Goal: Information Seeking & Learning: Learn about a topic

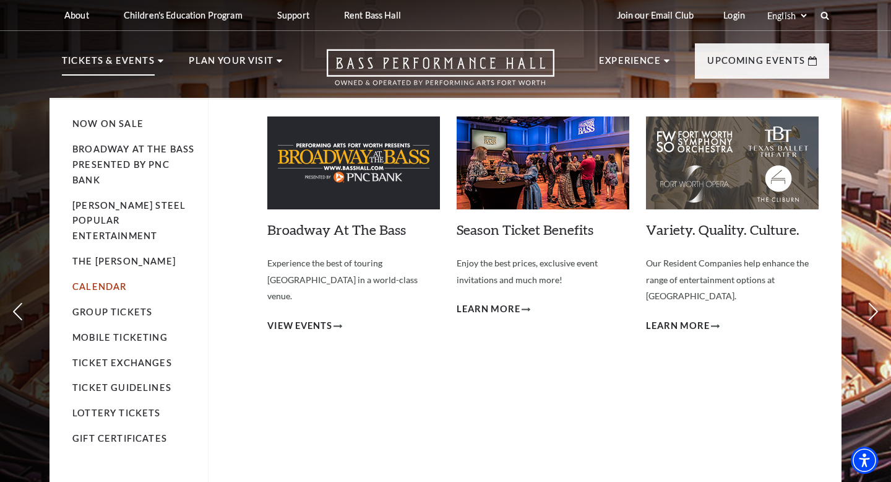
click at [108, 281] on link "Calendar" at bounding box center [99, 286] width 54 height 11
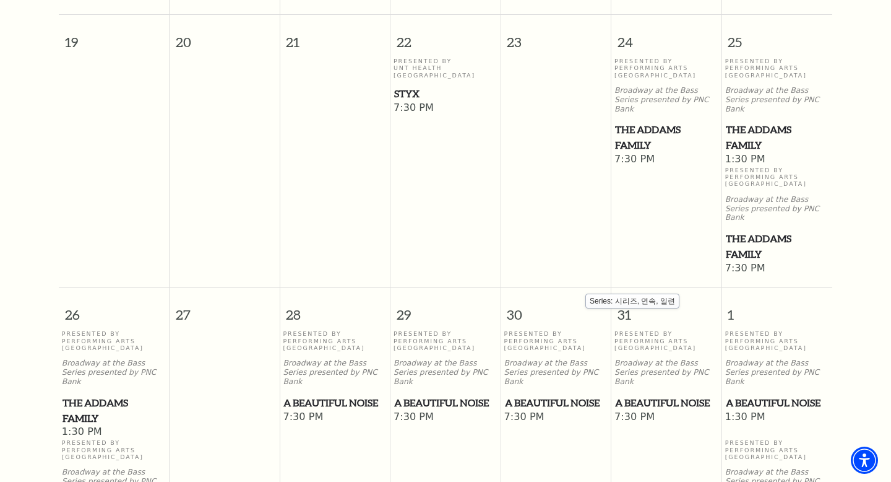
scroll to position [810, 0]
click at [469, 394] on span "A Beautiful Noise" at bounding box center [445, 401] width 103 height 15
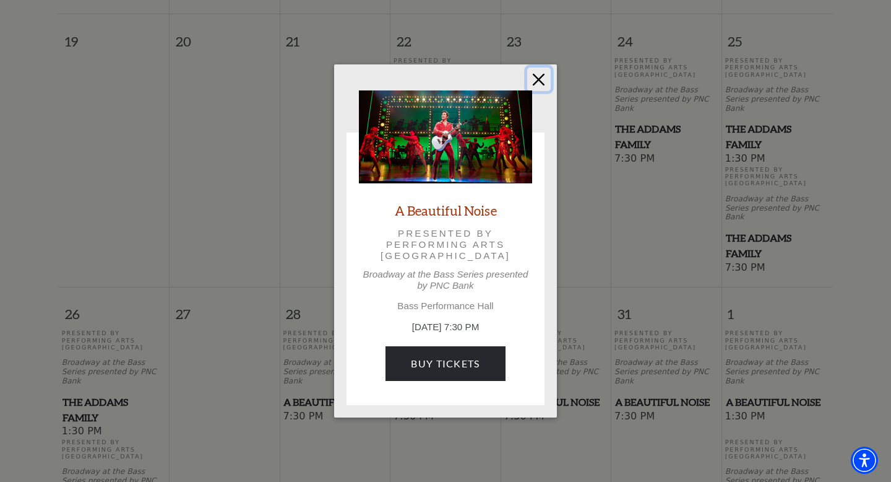
click at [536, 84] on button "Close" at bounding box center [539, 79] width 24 height 24
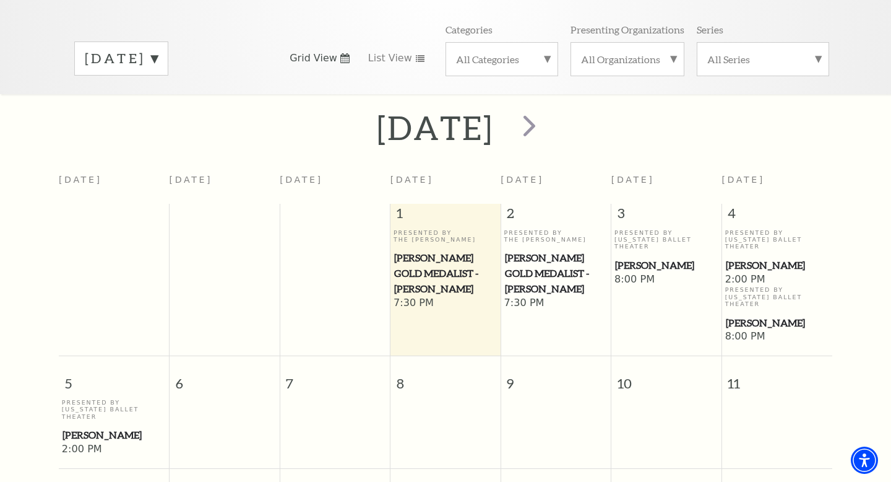
scroll to position [165, 0]
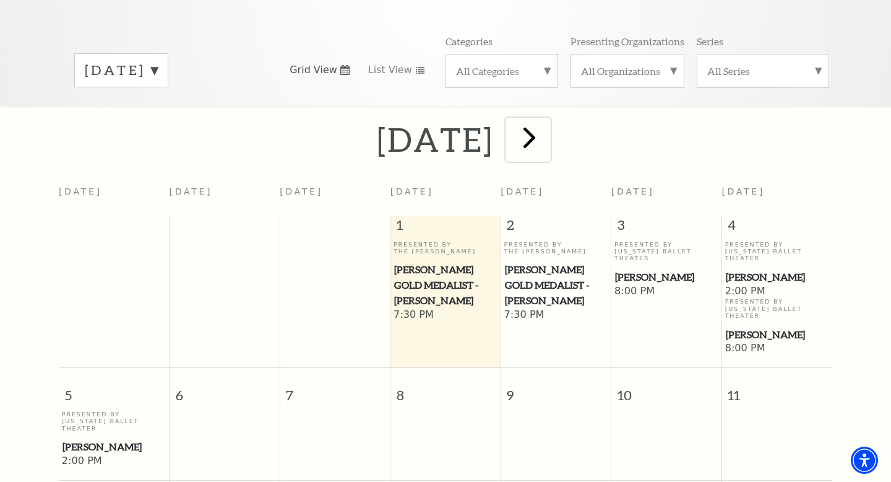
click at [547, 126] on span "next" at bounding box center [529, 136] width 35 height 35
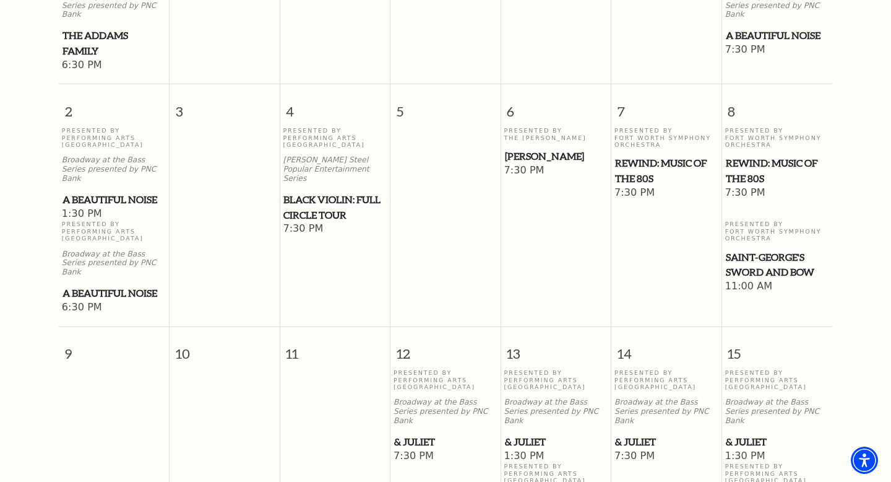
scroll to position [686, 0]
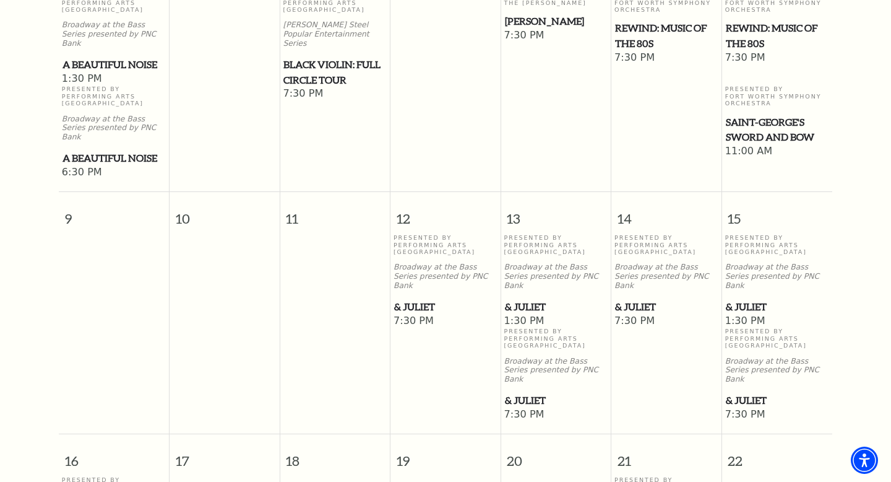
click at [533, 299] on span "& Juliet" at bounding box center [556, 306] width 103 height 15
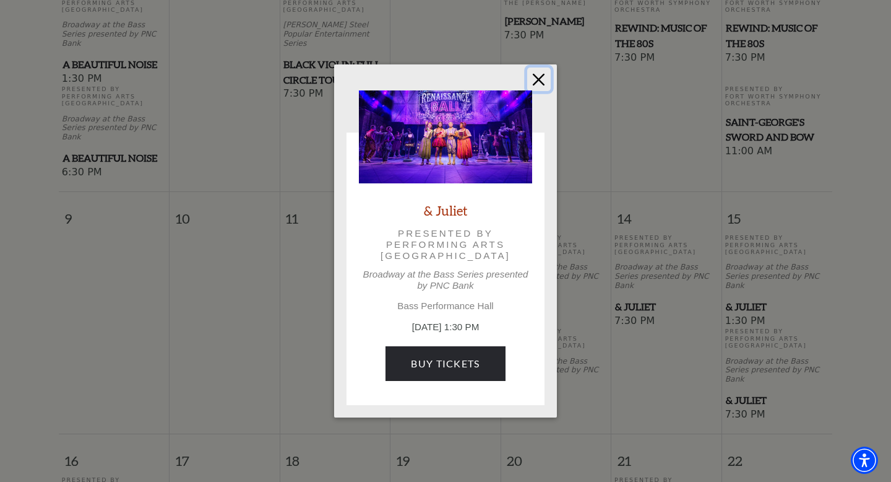
click at [540, 80] on button "Close" at bounding box center [539, 79] width 24 height 24
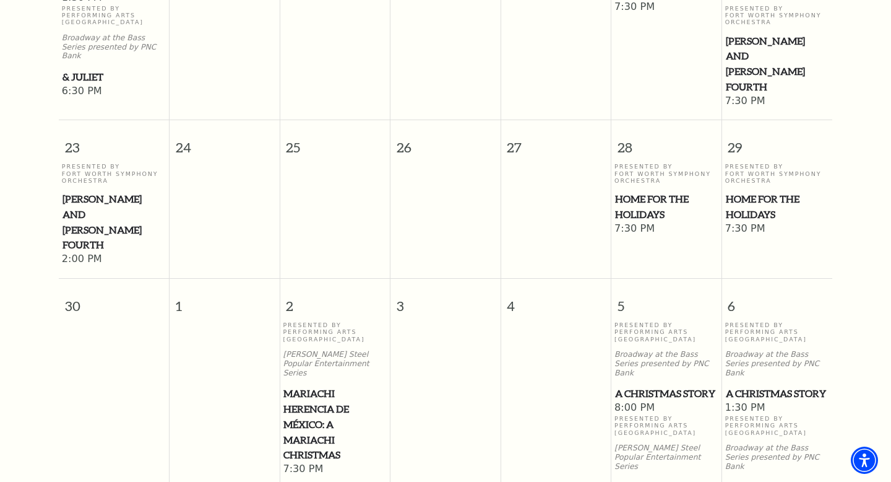
scroll to position [1253, 0]
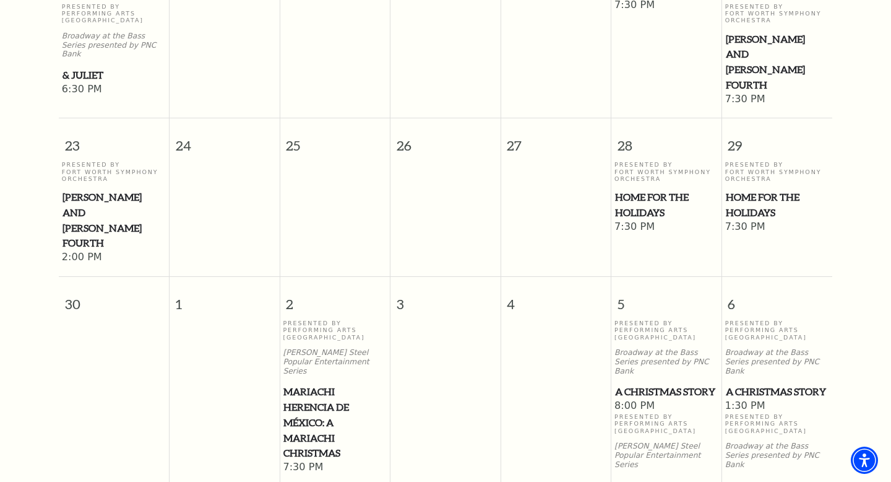
click at [630, 384] on span "A Christmas Story" at bounding box center [666, 391] width 103 height 15
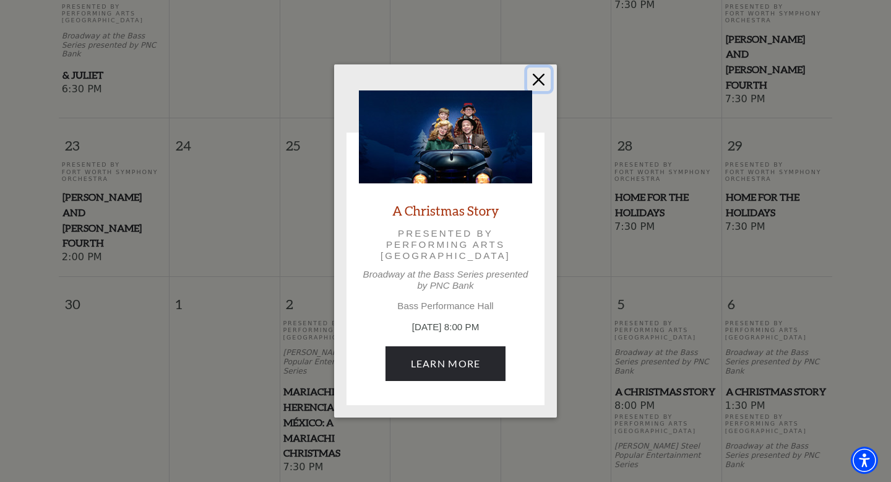
click at [537, 79] on button "Close" at bounding box center [539, 79] width 24 height 24
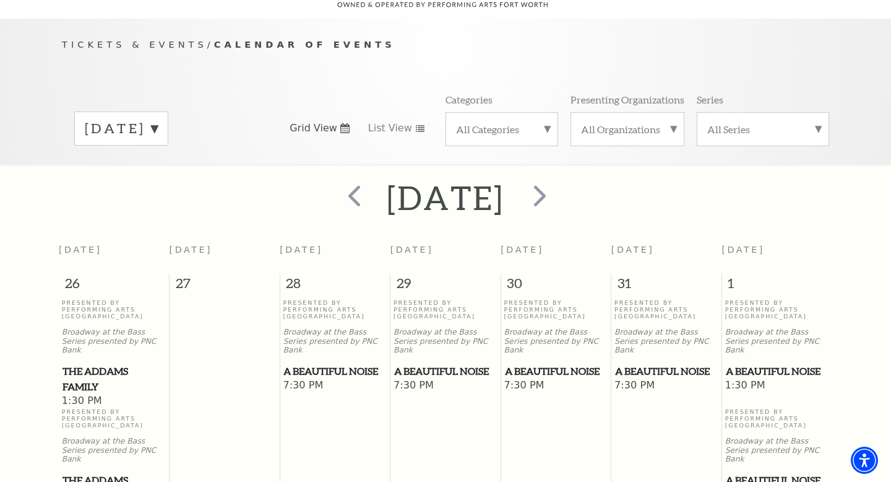
scroll to position [108, 0]
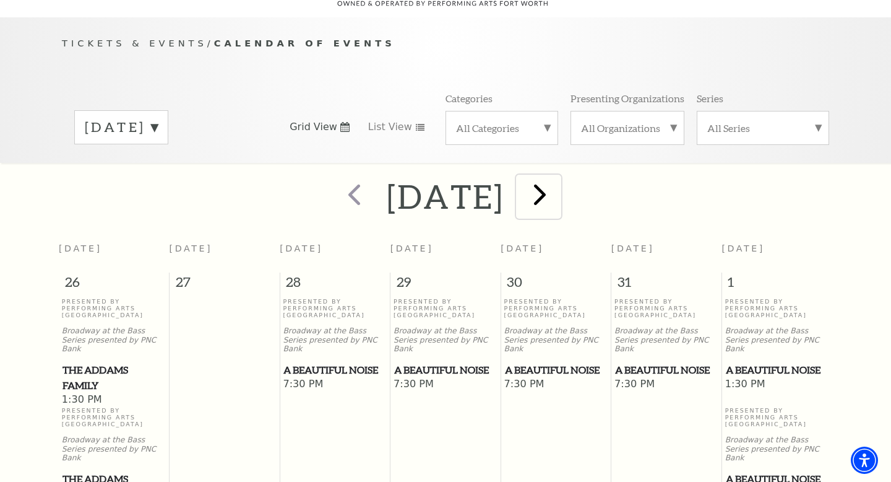
click at [558, 185] on span "next" at bounding box center [539, 193] width 35 height 35
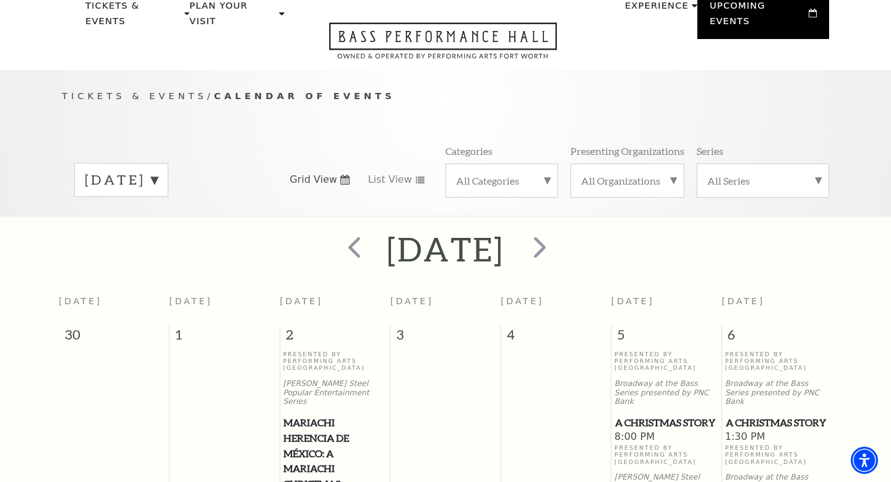
scroll to position [0, 0]
